Goal: Task Accomplishment & Management: Manage account settings

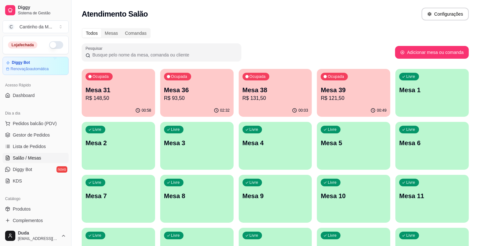
click at [118, 110] on div "00:58" at bounding box center [118, 110] width 73 height 12
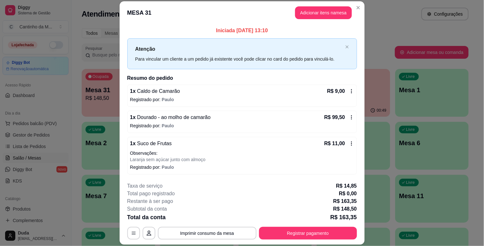
scroll to position [52, 0]
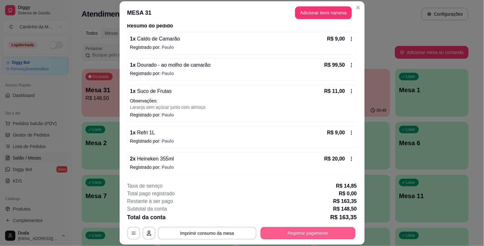
click at [310, 232] on button "Registrar pagamento" at bounding box center [307, 233] width 95 height 12
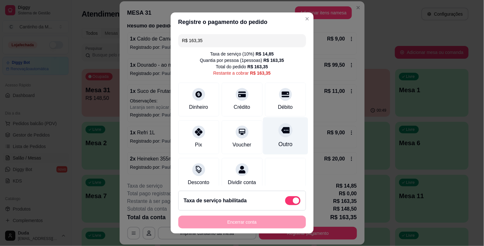
click at [279, 137] on div "Outro" at bounding box center [285, 135] width 45 height 37
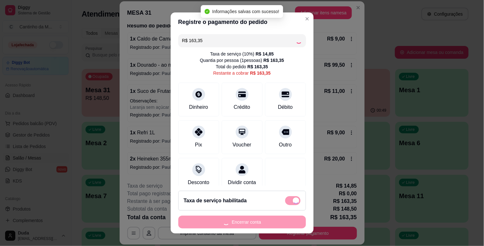
type input "R$ 0,00"
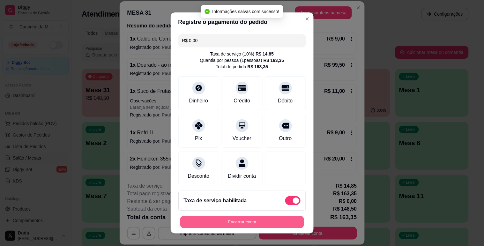
click at [279, 220] on button "Encerrar conta" at bounding box center [242, 222] width 124 height 12
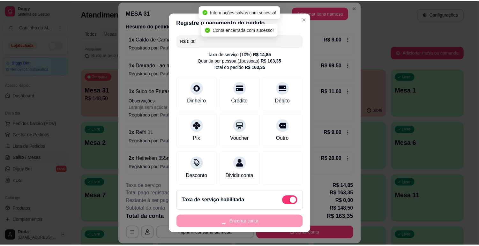
scroll to position [0, 0]
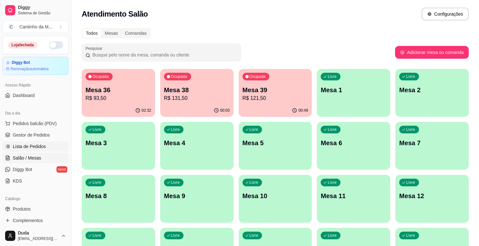
click at [52, 147] on link "Lista de Pedidos" at bounding box center [36, 146] width 66 height 10
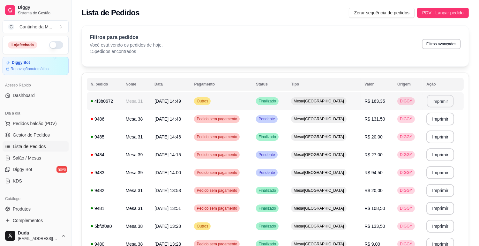
click at [444, 101] on button "Imprimir" at bounding box center [440, 101] width 27 height 12
click at [52, 132] on link "Gestor de Pedidos" at bounding box center [36, 135] width 66 height 10
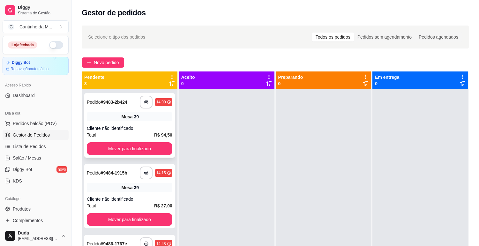
click at [138, 122] on div "**********" at bounding box center [129, 125] width 91 height 64
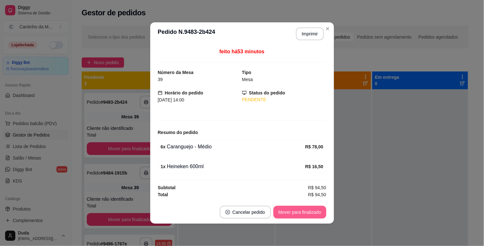
click at [286, 208] on button "Mover para finalizado" at bounding box center [299, 212] width 53 height 13
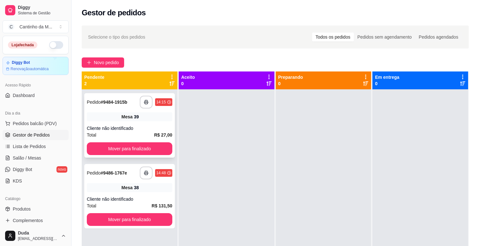
click at [156, 122] on div "**********" at bounding box center [129, 125] width 91 height 64
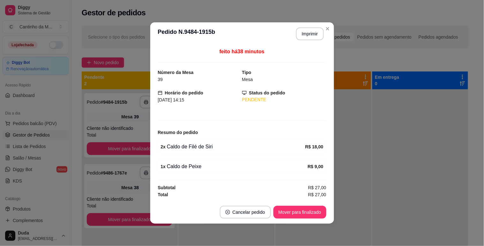
click at [286, 212] on button "Mover para finalizado" at bounding box center [299, 212] width 53 height 13
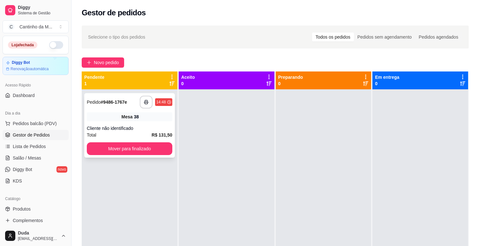
click at [134, 125] on div "Cliente não identificado" at bounding box center [129, 128] width 85 height 6
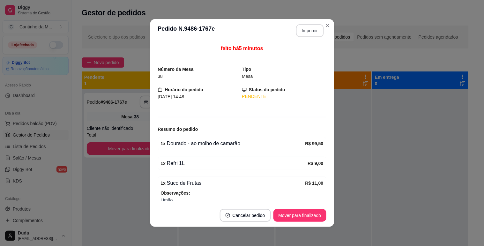
click at [299, 33] on button "Imprimir" at bounding box center [310, 30] width 28 height 13
click at [285, 217] on button "Mover para finalizado" at bounding box center [299, 215] width 51 height 12
